Goal: Transaction & Acquisition: Download file/media

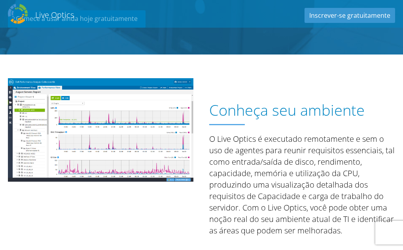
scroll to position [198, 0]
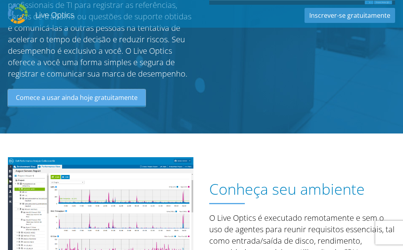
click at [92, 95] on link "Comece a usar ainda hoje gratuitamente" at bounding box center [77, 97] width 138 height 17
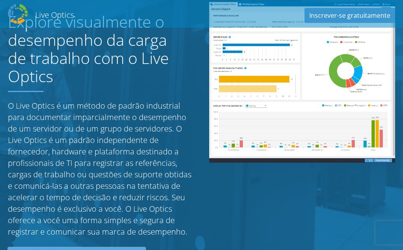
scroll to position [0, 0]
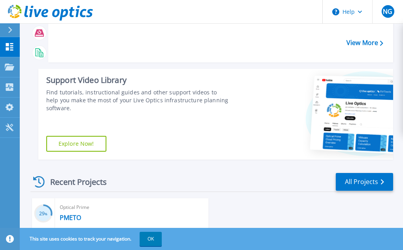
scroll to position [119, 0]
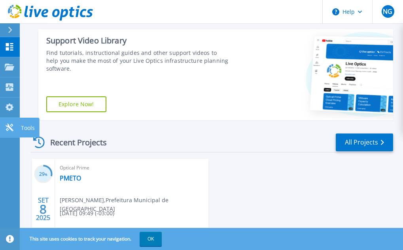
click at [10, 126] on icon at bounding box center [10, 128] width 8 height 8
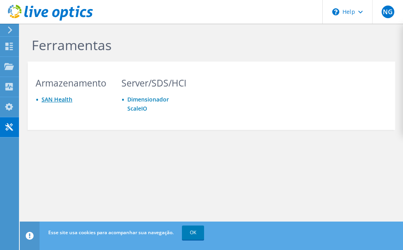
click at [55, 101] on link "SAN Health" at bounding box center [57, 100] width 31 height 8
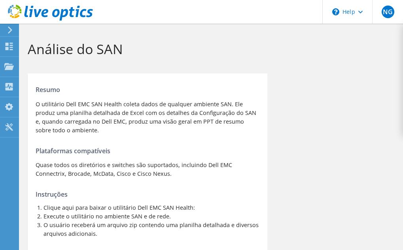
scroll to position [140, 0]
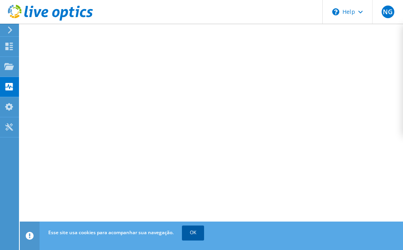
click at [190, 233] on link "OK" at bounding box center [193, 233] width 22 height 14
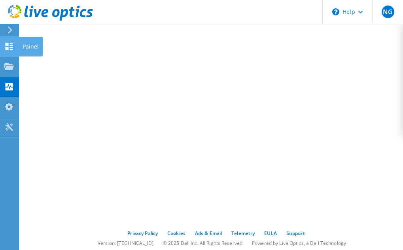
click at [9, 45] on icon at bounding box center [8, 47] width 9 height 8
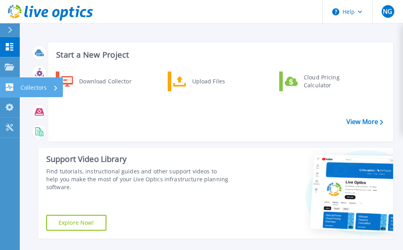
click at [32, 89] on p "Collectors" at bounding box center [34, 88] width 26 height 21
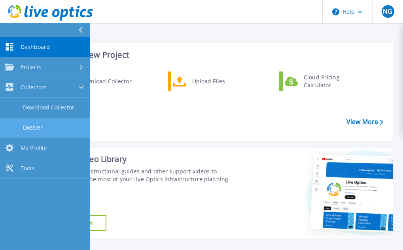
click at [33, 129] on link "Dossier" at bounding box center [45, 128] width 90 height 20
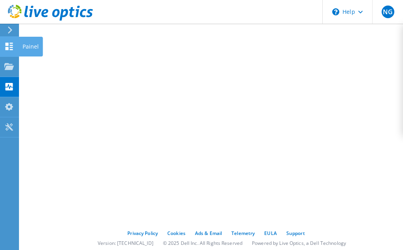
click at [11, 45] on use at bounding box center [10, 47] width 8 height 8
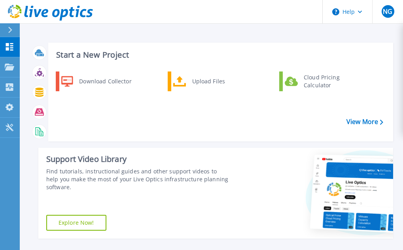
click at [9, 29] on icon at bounding box center [10, 30] width 4 height 6
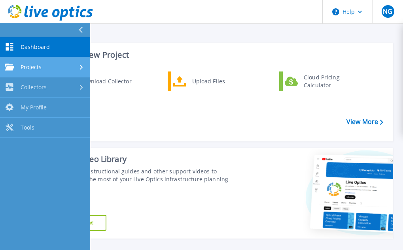
click at [27, 68] on span "Projects" at bounding box center [31, 67] width 21 height 7
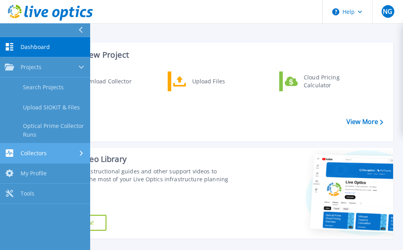
click at [24, 159] on link "Collectors Collectors" at bounding box center [45, 154] width 90 height 20
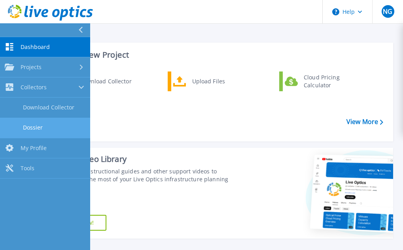
click at [32, 128] on link "Dossier" at bounding box center [45, 128] width 90 height 20
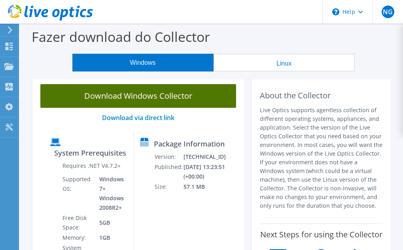
click at [111, 98] on link "Download Windows Collector" at bounding box center [138, 96] width 196 height 24
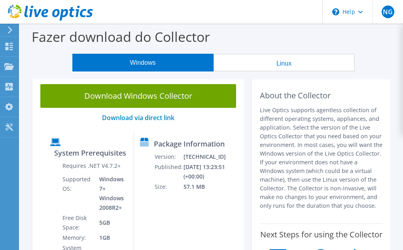
click at [234, 42] on div "Fazer download do Collector" at bounding box center [211, 39] width 375 height 30
click at [11, 43] on use at bounding box center [10, 47] width 8 height 8
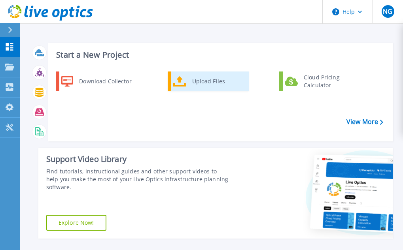
click at [203, 82] on div "Upload Files" at bounding box center [217, 82] width 59 height 16
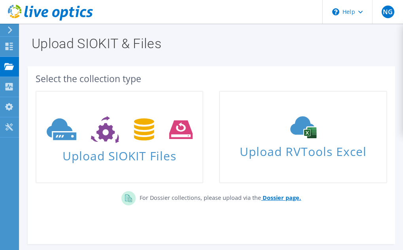
click at [277, 199] on b "Dossier page." at bounding box center [282, 198] width 38 height 8
